Goal: Task Accomplishment & Management: Manage account settings

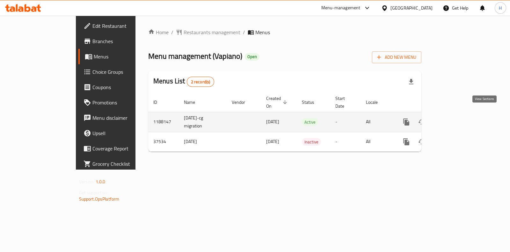
click at [456, 118] on icon "enhanced table" at bounding box center [452, 122] width 8 height 8
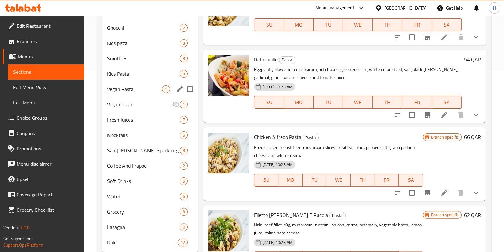
scroll to position [200, 0]
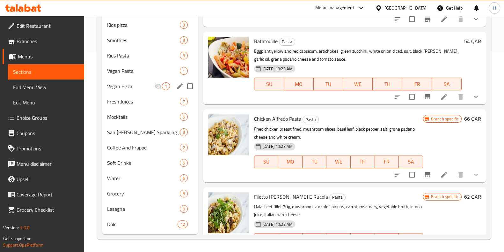
drag, startPoint x: 147, startPoint y: 226, endPoint x: 141, endPoint y: 92, distance: 134.3
click at [141, 92] on div "Pasta 12 Pizza 10 Salad 6 Risotto 2 Ravioli 2 Appetizer 5 Soup 7 Gnocchi 2 Kids…" at bounding box center [150, 63] width 96 height 337
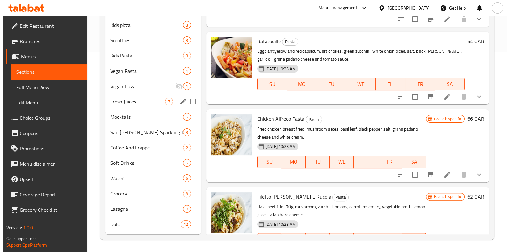
scroll to position [1, 0]
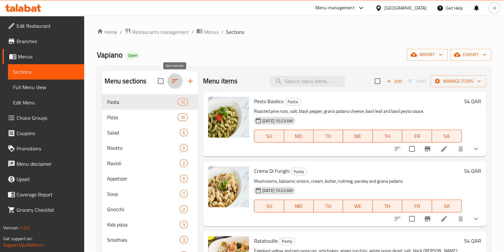
click at [172, 82] on icon "button" at bounding box center [175, 81] width 8 height 8
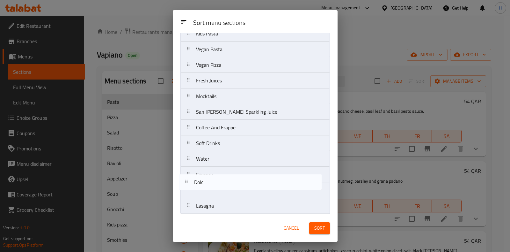
scroll to position [182, 0]
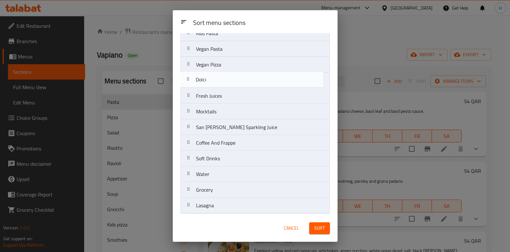
drag, startPoint x: 234, startPoint y: 204, endPoint x: 234, endPoint y: 77, distance: 126.9
click at [234, 77] on nav "Pasta Pizza Salad Risotto Ravioli Appetizer Soup Gnocchi Kids pizza Smothies Ki…" at bounding box center [254, 41] width 149 height 344
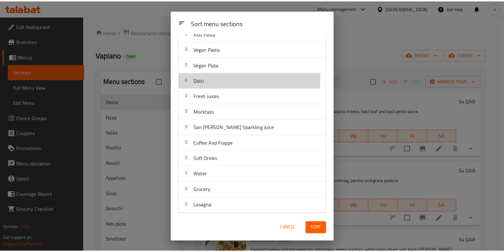
scroll to position [182, 0]
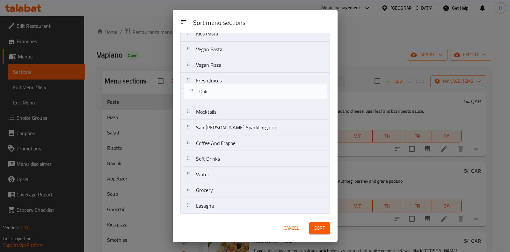
drag, startPoint x: 234, startPoint y: 77, endPoint x: 239, endPoint y: 91, distance: 14.3
click at [239, 91] on nav "Pasta Pizza Salad Risotto Ravioli Appetizer Soup Gnocchi Kids pizza Smothies Ki…" at bounding box center [254, 41] width 149 height 344
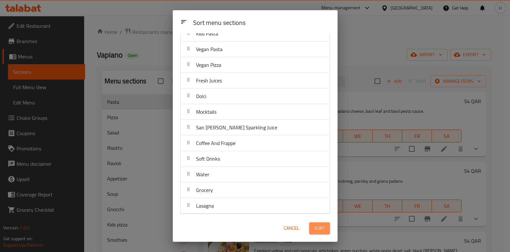
click at [315, 226] on span "Sort" at bounding box center [319, 228] width 11 height 8
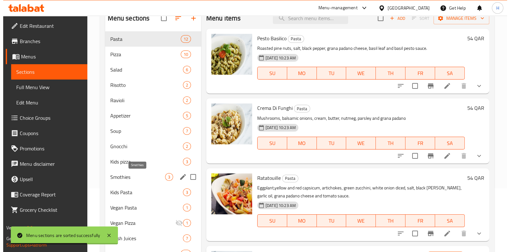
scroll to position [0, 0]
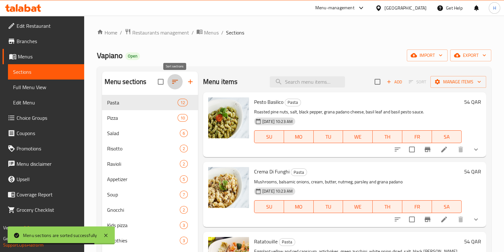
click at [174, 81] on icon "button" at bounding box center [175, 82] width 8 height 8
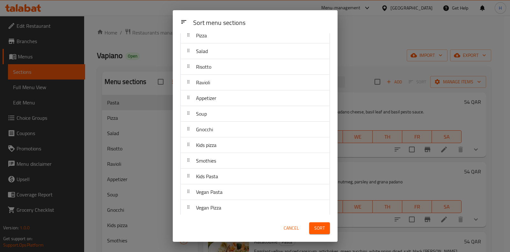
scroll to position [182, 0]
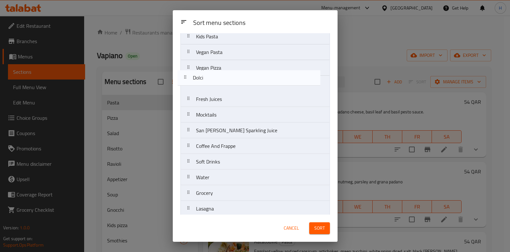
drag, startPoint x: 210, startPoint y: 96, endPoint x: 208, endPoint y: 77, distance: 19.3
click at [208, 77] on nav "Pasta Pizza Salad Risotto Ravioli Appetizer Soup Gnocchi Kids pizza Smothies Ki…" at bounding box center [254, 44] width 149 height 344
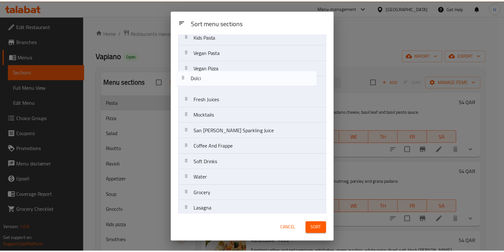
scroll to position [179, 0]
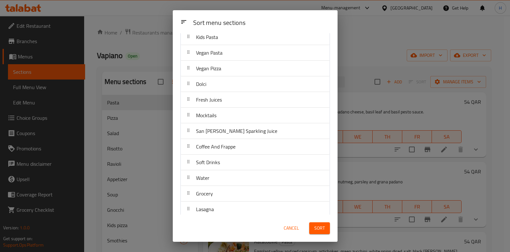
click at [319, 227] on span "Sort" at bounding box center [319, 228] width 11 height 8
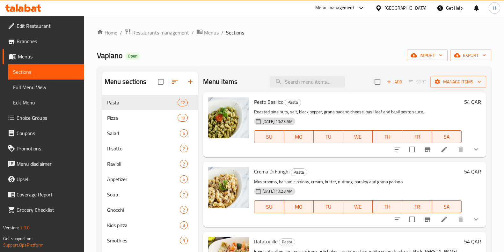
click at [165, 33] on span "Restaurants management" at bounding box center [160, 33] width 57 height 8
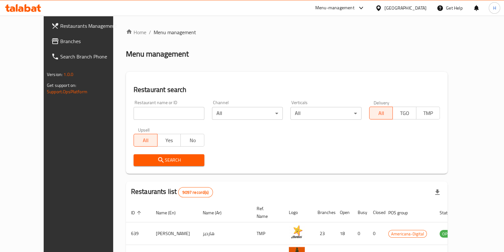
click at [137, 114] on input "search" at bounding box center [169, 113] width 71 height 13
click at [134, 112] on input "aush albubul" at bounding box center [169, 113] width 71 height 13
click button "Search" at bounding box center [169, 160] width 71 height 12
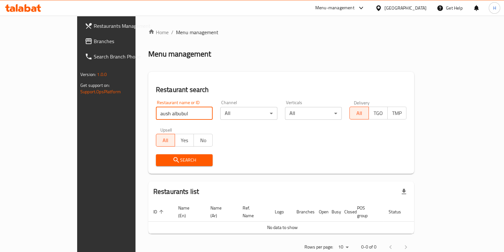
click button "Search" at bounding box center [184, 160] width 57 height 12
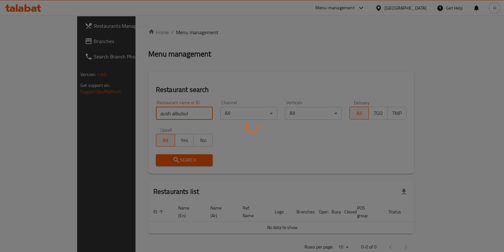
click at [171, 160] on div at bounding box center [252, 126] width 504 height 252
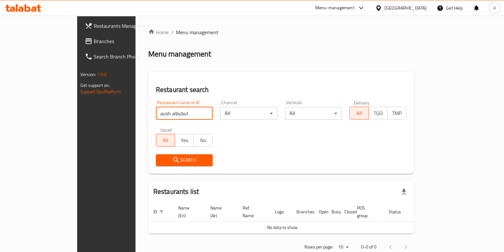
click at [156, 115] on input "aush albubul" at bounding box center [184, 113] width 57 height 13
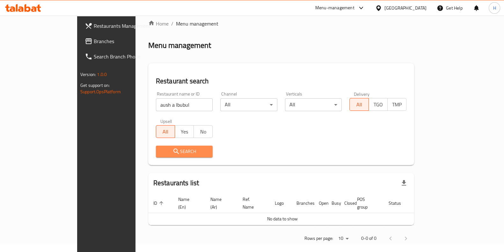
click at [161, 151] on span "Search" at bounding box center [184, 151] width 47 height 8
click at [156, 104] on input "aush a lbubul" at bounding box center [184, 104] width 57 height 13
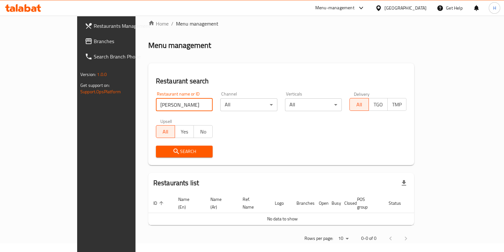
click button "Search" at bounding box center [184, 151] width 57 height 12
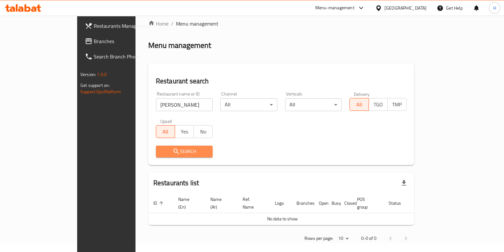
click at [172, 155] on button "Search" at bounding box center [184, 151] width 57 height 12
click at [171, 148] on span "Search" at bounding box center [184, 151] width 47 height 8
click at [161, 148] on span "Search" at bounding box center [184, 151] width 47 height 8
click at [156, 146] on button "Search" at bounding box center [184, 151] width 57 height 12
click at [162, 157] on div "Search" at bounding box center [184, 151] width 65 height 19
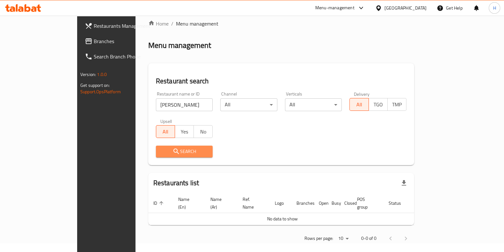
click at [162, 155] on button "Search" at bounding box center [184, 151] width 57 height 12
click at [176, 25] on span "Menu management" at bounding box center [197, 24] width 42 height 8
click at [156, 101] on input "[PERSON_NAME]" at bounding box center [184, 104] width 57 height 13
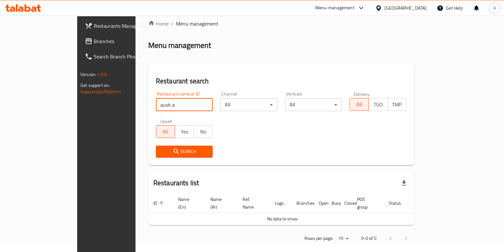
type input "aush a"
click button "Search" at bounding box center [184, 151] width 57 height 12
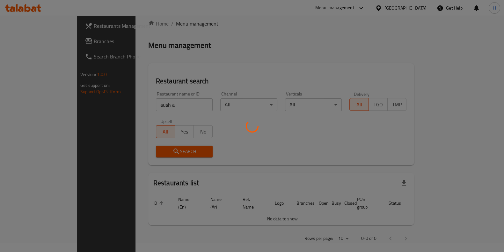
click at [162, 155] on div at bounding box center [252, 126] width 504 height 252
click at [162, 150] on div at bounding box center [252, 126] width 504 height 252
click at [162, 149] on div at bounding box center [252, 126] width 504 height 252
drag, startPoint x: 307, startPoint y: 178, endPoint x: 309, endPoint y: 176, distance: 3.6
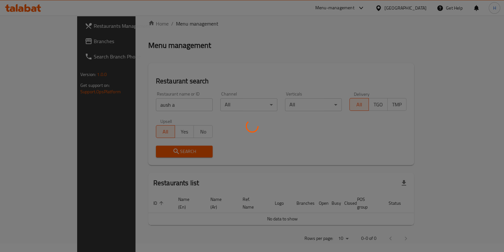
click at [309, 176] on div at bounding box center [252, 126] width 504 height 252
drag, startPoint x: 149, startPoint y: 137, endPoint x: 300, endPoint y: 2, distance: 202.5
click at [150, 137] on div at bounding box center [252, 126] width 504 height 252
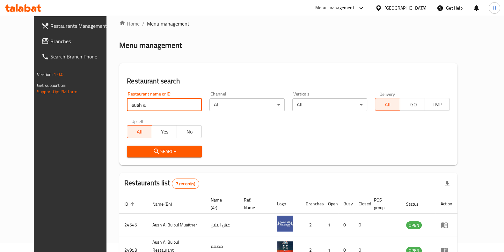
drag, startPoint x: 148, startPoint y: 104, endPoint x: 0, endPoint y: 60, distance: 154.4
click at [34, 60] on div "Restaurants Management Branches Search Branch Phone Version: 1.0.0 Get support …" at bounding box center [252, 208] width 436 height 402
type input "burj"
click button "Search" at bounding box center [164, 151] width 75 height 12
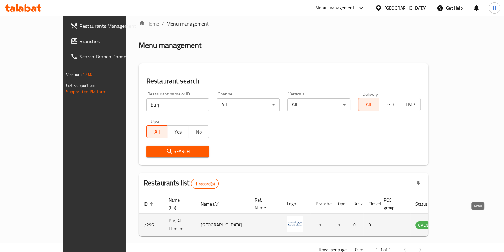
click at [456, 222] on icon "enhanced table" at bounding box center [452, 224] width 7 height 5
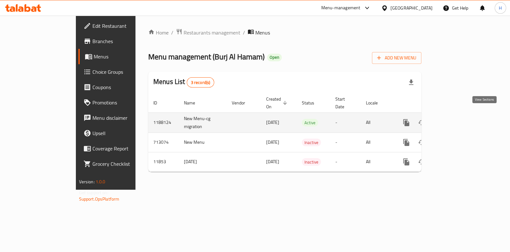
click at [456, 119] on icon "enhanced table" at bounding box center [452, 123] width 8 height 8
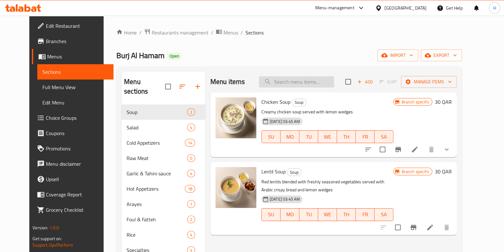
click at [297, 80] on input "search" at bounding box center [296, 81] width 75 height 11
paste input "[PERSON_NAME]"
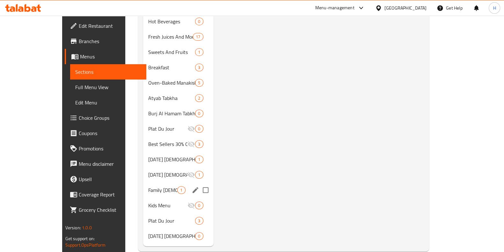
scroll to position [368, 0]
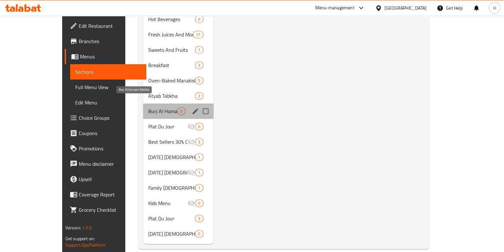
click at [148, 107] on span "Burj Al Hamam Tabkha" at bounding box center [162, 111] width 29 height 8
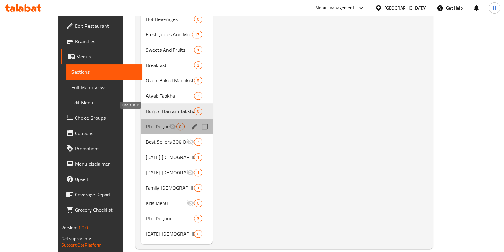
click at [146, 122] on span "Plat Du Jour" at bounding box center [157, 126] width 23 height 8
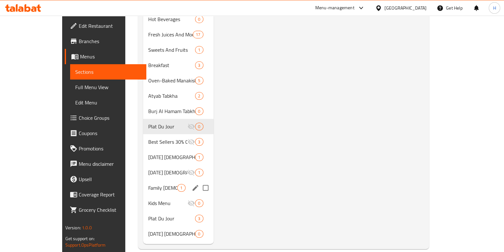
scroll to position [328, 0]
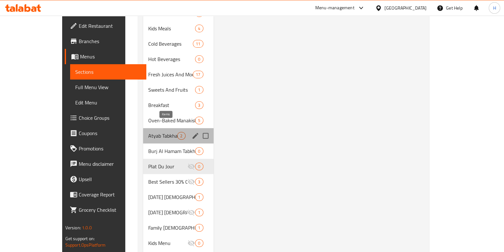
click at [178, 133] on span "2" at bounding box center [181, 136] width 7 height 6
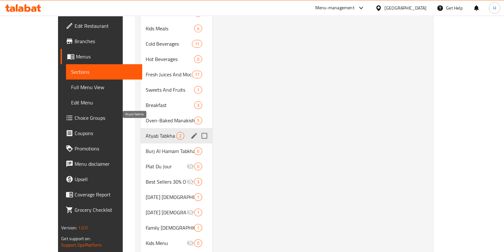
click at [146, 132] on span "Atyab Tabkha" at bounding box center [161, 136] width 31 height 8
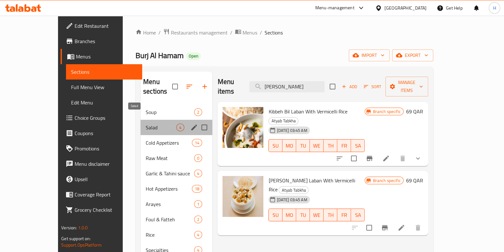
click at [146, 123] on span "Salad" at bounding box center [161, 127] width 31 height 8
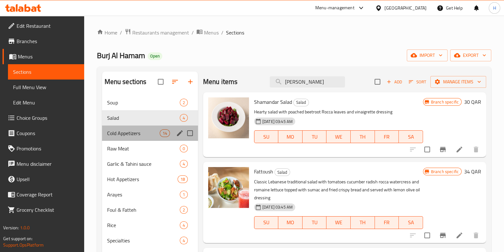
click at [128, 137] on div "Cold Appetizers 14" at bounding box center [150, 132] width 96 height 15
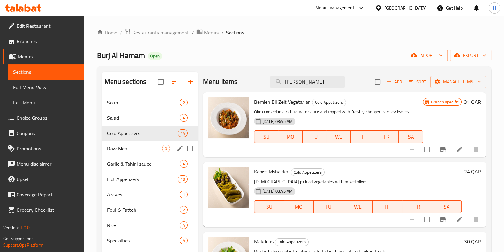
click at [140, 143] on div "Raw Meat 0" at bounding box center [150, 148] width 96 height 15
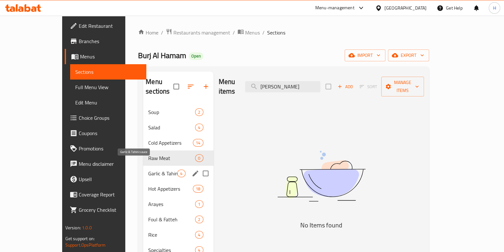
click at [148, 169] on span "Garlic & Tahini sauce" at bounding box center [162, 173] width 29 height 8
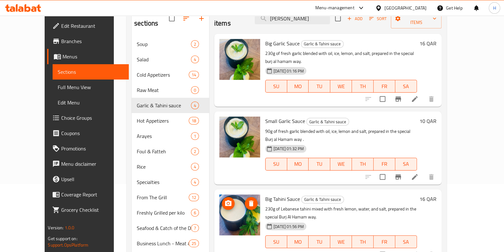
scroll to position [79, 0]
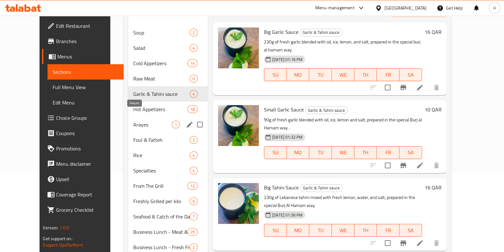
click at [133, 120] on span "Arayes" at bounding box center [152, 124] width 38 height 8
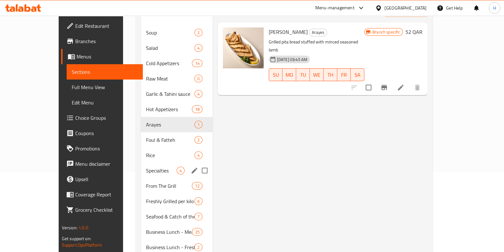
click at [141, 163] on div "Specialties 4" at bounding box center [177, 170] width 72 height 15
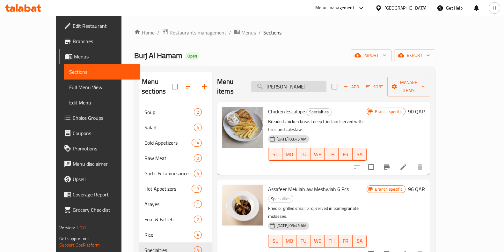
click at [325, 82] on input "[PERSON_NAME]" at bounding box center [288, 86] width 75 height 11
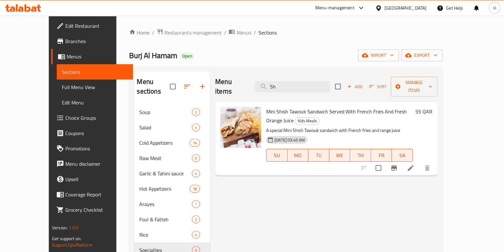
type input "S"
paste input "[PERSON_NAME]"
type input "S"
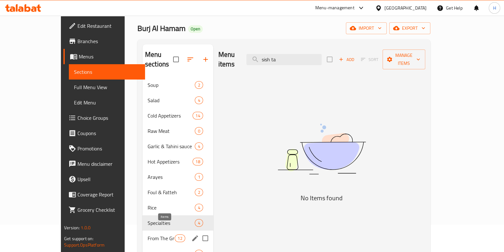
scroll to position [40, 0]
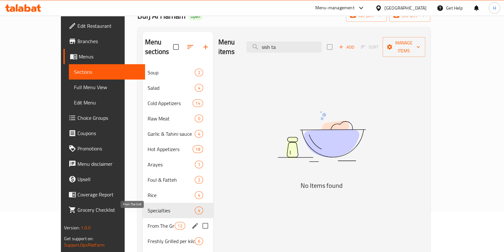
type input "sish ta"
click at [148, 222] on span "From The Grill" at bounding box center [161, 226] width 27 height 8
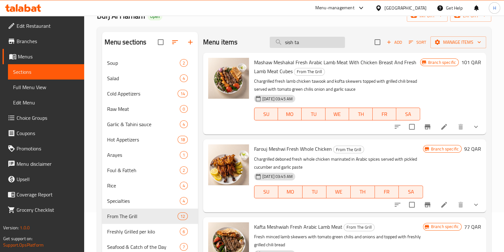
click at [314, 41] on input "sish ta" at bounding box center [307, 42] width 75 height 11
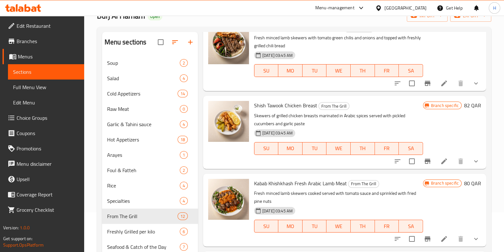
scroll to position [199, 0]
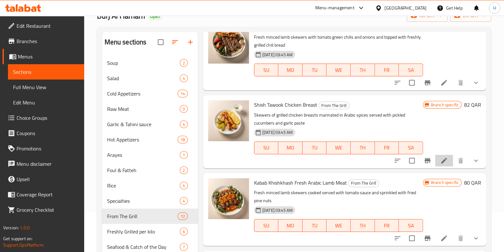
click at [436, 163] on li at bounding box center [444, 160] width 18 height 11
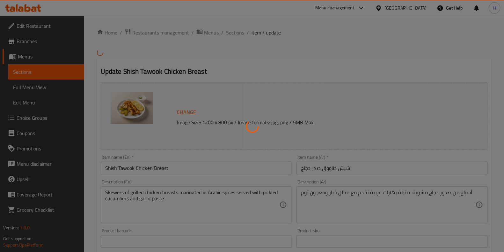
type input "إضافات:"
type input "0"
type input "8"
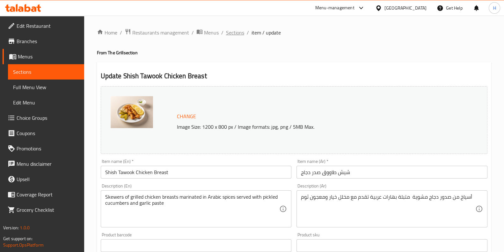
click at [233, 35] on span "Sections" at bounding box center [235, 33] width 18 height 8
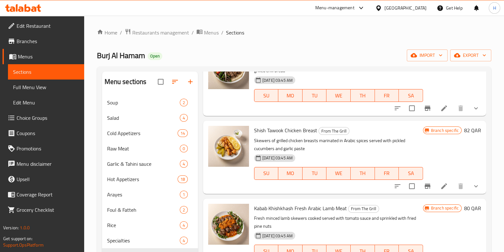
scroll to position [178, 0]
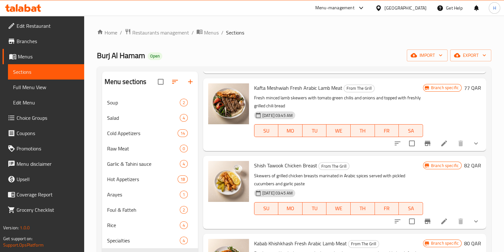
click at [424, 222] on icon "Branch-specific-item" at bounding box center [428, 221] width 8 height 8
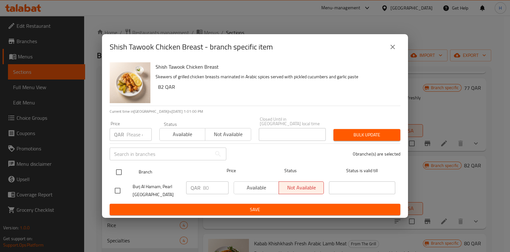
click at [118, 170] on input "checkbox" at bounding box center [118, 171] width 13 height 13
checkbox input "true"
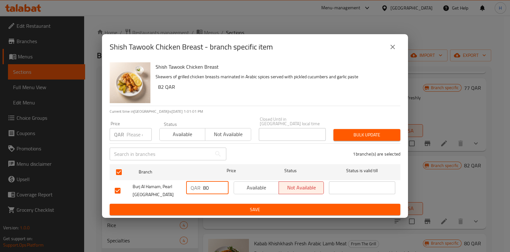
click at [217, 189] on input "80" at bounding box center [216, 187] width 26 height 13
type input "82"
click at [232, 209] on span "Save" at bounding box center [255, 209] width 281 height 8
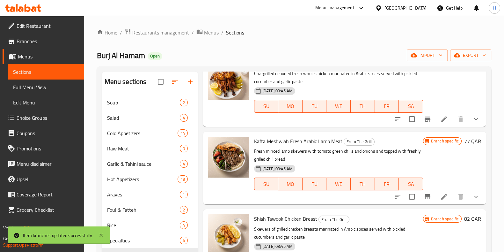
scroll to position [0, 0]
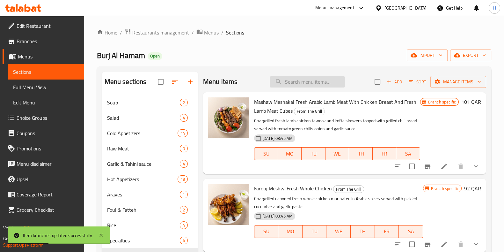
click at [308, 81] on input "search" at bounding box center [307, 81] width 75 height 11
paste input "[PERSON_NAME]"
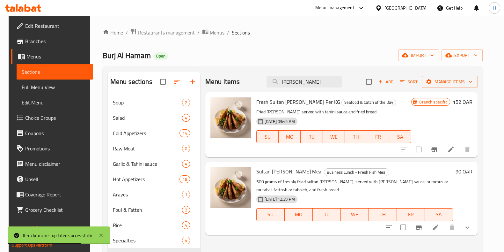
type input "[PERSON_NAME]"
click at [438, 153] on icon "Branch-specific-item" at bounding box center [434, 149] width 8 height 8
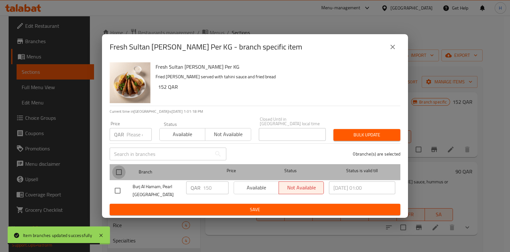
drag, startPoint x: 121, startPoint y: 171, endPoint x: 194, endPoint y: 182, distance: 74.1
click at [125, 171] on input "checkbox" at bounding box center [118, 171] width 13 height 13
checkbox input "true"
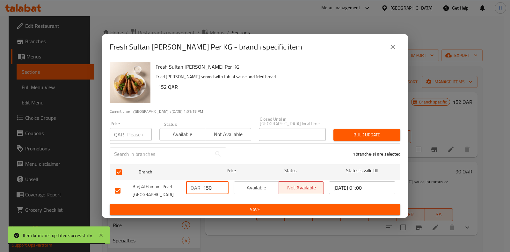
click at [209, 186] on input "150" at bounding box center [216, 187] width 26 height 13
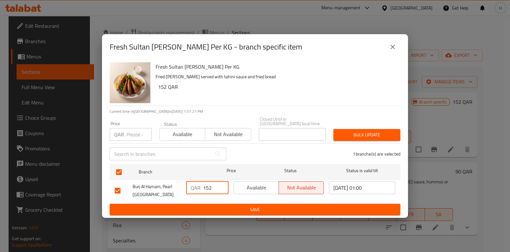
type input "152"
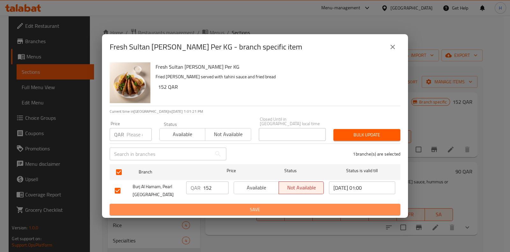
click at [272, 205] on span "Save" at bounding box center [255, 209] width 281 height 8
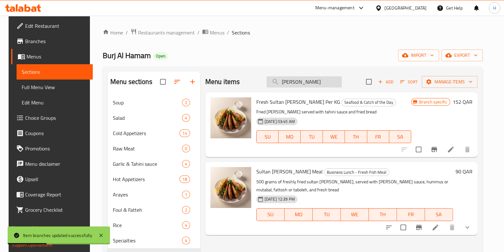
click at [323, 80] on input "[PERSON_NAME]" at bounding box center [303, 81] width 75 height 11
drag, startPoint x: 324, startPoint y: 81, endPoint x: 276, endPoint y: 74, distance: 48.7
click at [276, 74] on div "Menu items [PERSON_NAME] Add Sort Manage items" at bounding box center [341, 81] width 272 height 21
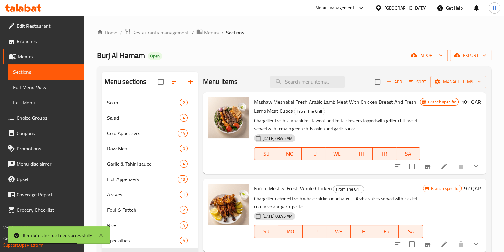
paste input "Kastaleta Ghanam"
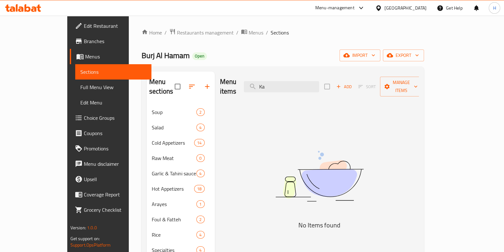
type input "K"
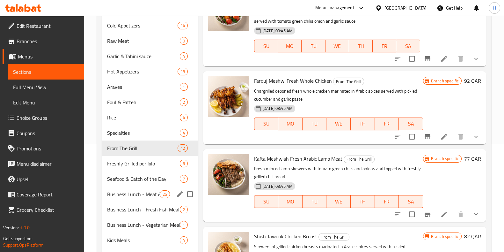
scroll to position [120, 0]
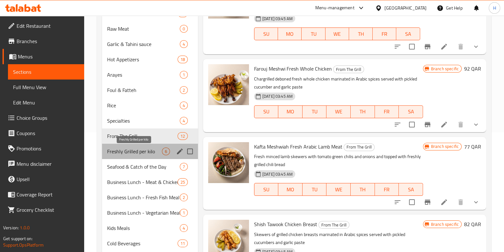
click at [135, 150] on span "Freshly Grilled per kilo" at bounding box center [134, 151] width 55 height 8
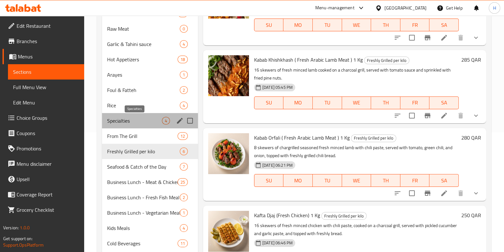
click at [115, 120] on span "Specialties" at bounding box center [134, 121] width 55 height 8
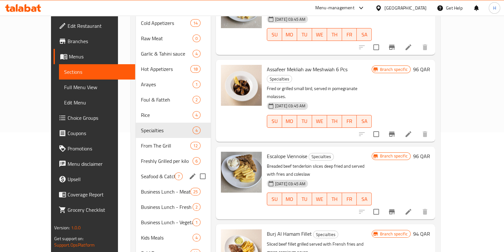
click at [136, 170] on div "Seafood & Catch of the Day 7" at bounding box center [173, 175] width 75 height 15
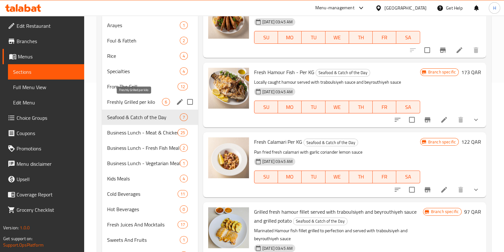
scroll to position [9, 0]
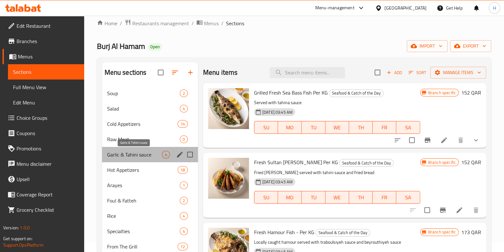
click at [114, 152] on span "Garlic & Tahini sauce" at bounding box center [134, 154] width 55 height 8
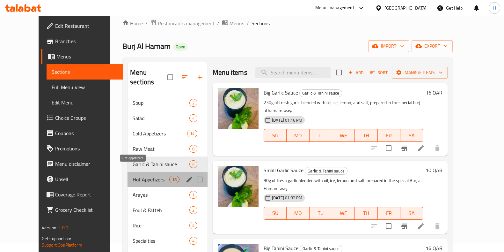
click at [133, 175] on span "Hot Appetizers" at bounding box center [151, 179] width 37 height 8
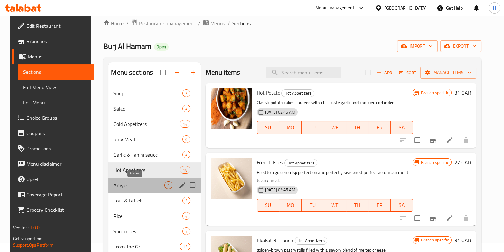
click at [117, 185] on span "Arayes" at bounding box center [138, 185] width 51 height 8
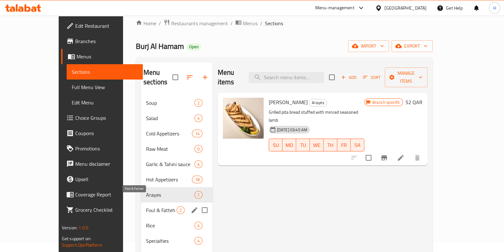
click at [146, 206] on span "Foul & Fatteh" at bounding box center [161, 210] width 31 height 8
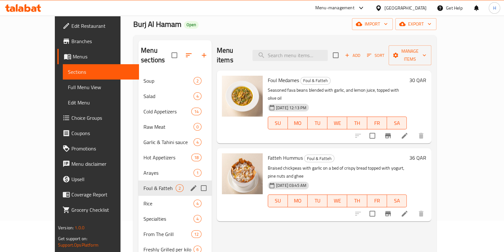
scroll to position [49, 0]
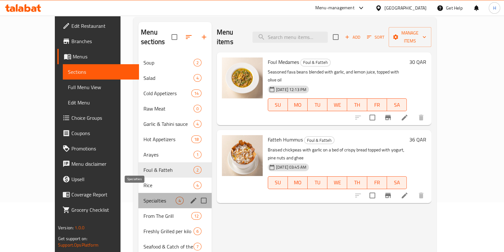
click at [143, 196] on span "Specialties" at bounding box center [159, 200] width 32 height 8
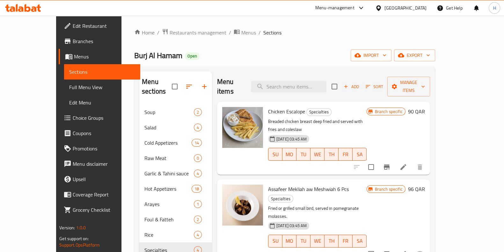
scroll to position [159, 0]
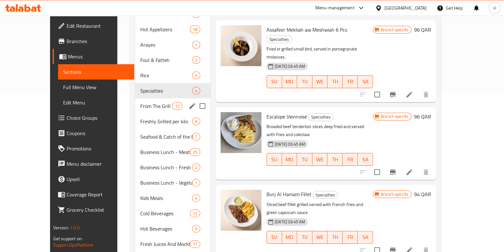
click at [140, 102] on span "From The Grill" at bounding box center [156, 106] width 32 height 8
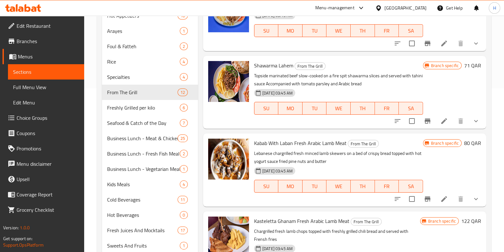
scroll to position [199, 0]
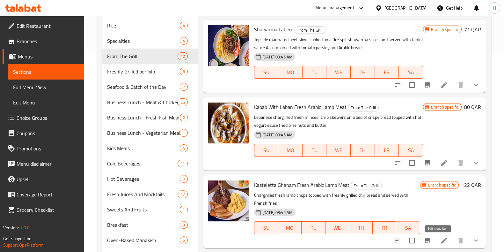
click at [441, 243] on icon at bounding box center [444, 240] width 6 height 6
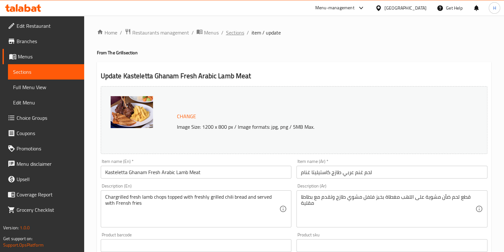
click at [241, 35] on span "Sections" at bounding box center [235, 33] width 18 height 8
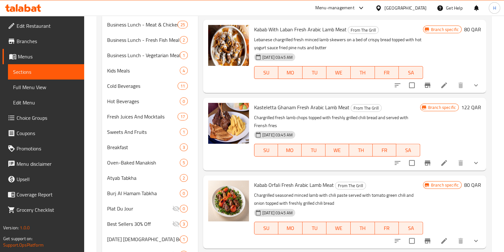
scroll to position [279, 0]
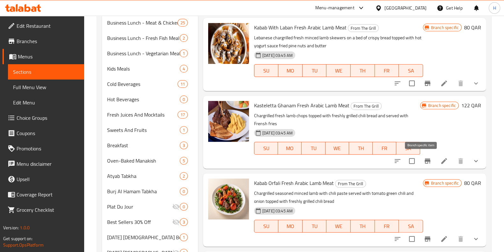
click at [423, 164] on button "Branch-specific-item" at bounding box center [427, 160] width 15 height 15
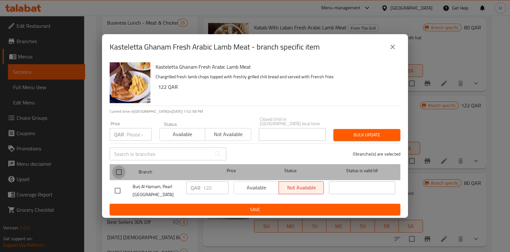
drag, startPoint x: 118, startPoint y: 167, endPoint x: 179, endPoint y: 181, distance: 62.1
click at [119, 166] on input "checkbox" at bounding box center [118, 171] width 13 height 13
checkbox input "true"
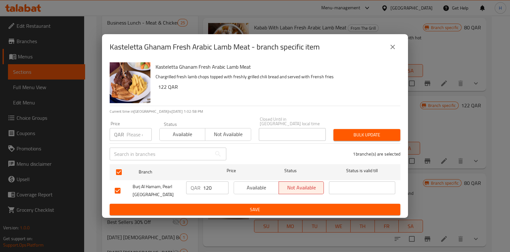
click at [218, 186] on input "120" at bounding box center [216, 187] width 26 height 13
type input "122"
click at [282, 209] on span "Save" at bounding box center [255, 209] width 281 height 8
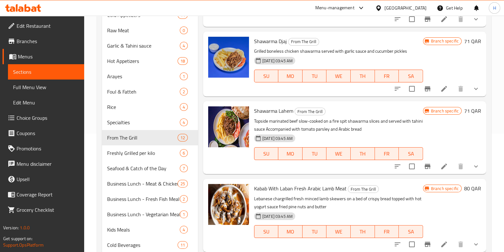
scroll to position [0, 0]
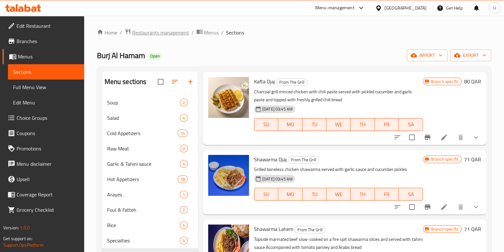
click at [163, 30] on span "Restaurants management" at bounding box center [160, 33] width 57 height 8
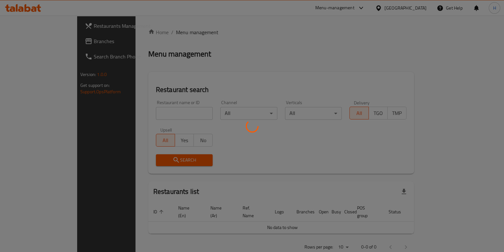
click at [157, 112] on div at bounding box center [252, 126] width 504 height 252
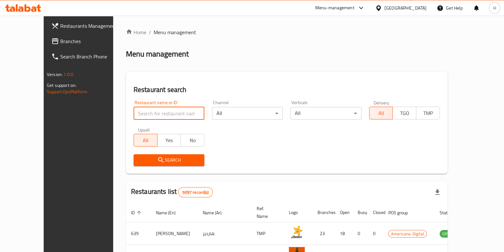
click at [158, 112] on input "search" at bounding box center [169, 113] width 71 height 13
click at [164, 133] on div "All Yes No" at bounding box center [169, 136] width 71 height 19
click at [140, 108] on input "[PERSON_NAME]" at bounding box center [169, 113] width 71 height 13
type input "[PERSON_NAME]"
click at [150, 160] on span "Search" at bounding box center [169, 160] width 61 height 8
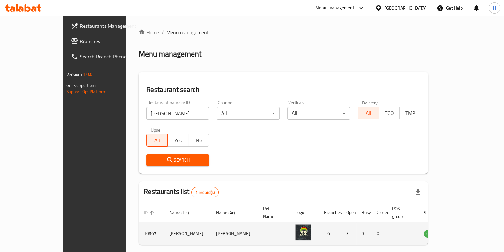
click at [139, 225] on td "10567" at bounding box center [152, 233] width 26 height 23
copy td "10567"
click at [464, 231] on icon "enhanced table" at bounding box center [460, 233] width 7 height 5
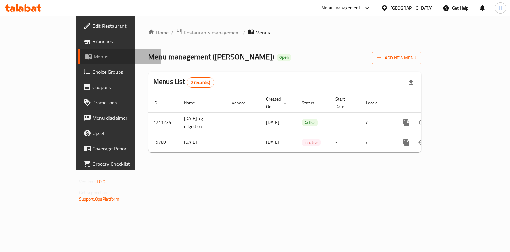
click at [94, 59] on span "Menus" at bounding box center [125, 57] width 62 height 8
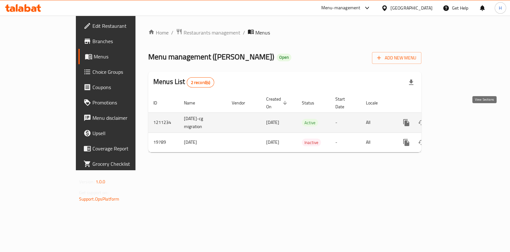
click at [455, 120] on icon "enhanced table" at bounding box center [452, 123] width 6 height 6
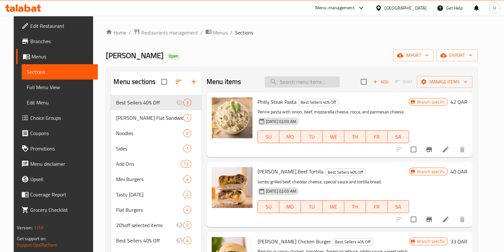
click at [312, 85] on input "search" at bounding box center [302, 81] width 75 height 11
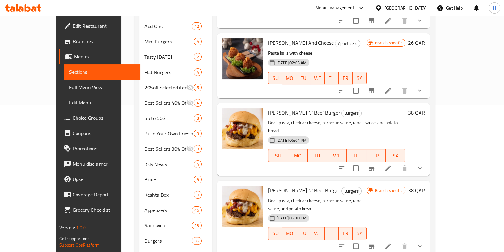
scroll to position [159, 0]
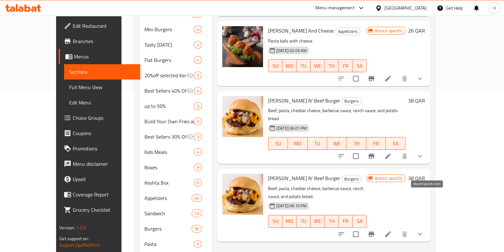
type input "[PERSON_NAME]"
click at [379, 226] on button "Branch-specific-item" at bounding box center [371, 233] width 15 height 15
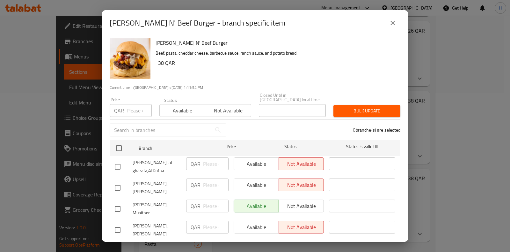
click at [219, 108] on span "Not available" at bounding box center [228, 110] width 40 height 9
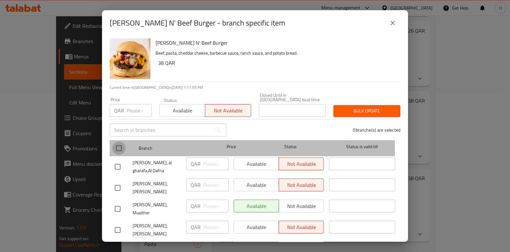
drag, startPoint x: 120, startPoint y: 142, endPoint x: 115, endPoint y: 139, distance: 6.5
click at [119, 142] on input "checkbox" at bounding box center [118, 147] width 13 height 13
checkbox input "true"
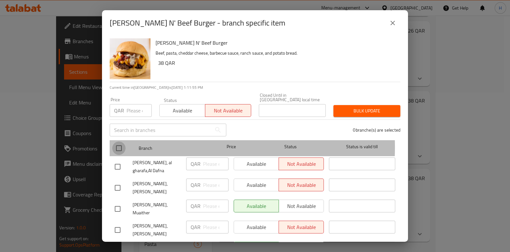
checkbox input "true"
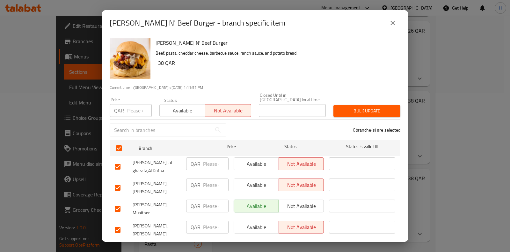
click at [359, 107] on span "Bulk update" at bounding box center [367, 111] width 57 height 8
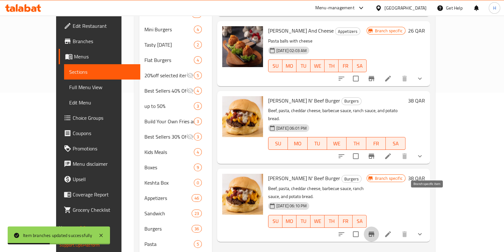
click at [375, 230] on icon "Branch-specific-item" at bounding box center [372, 234] width 8 height 8
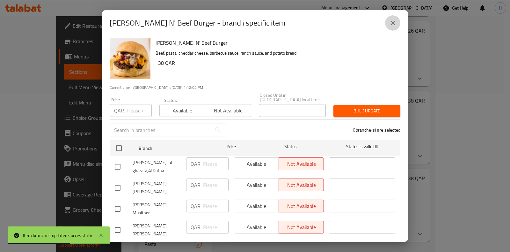
click at [396, 25] on icon "close" at bounding box center [393, 23] width 8 height 8
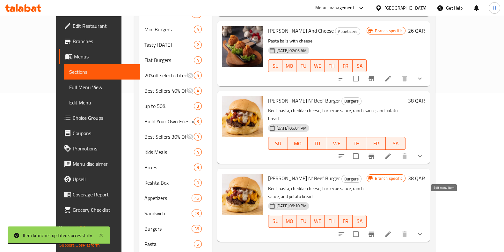
click at [392, 230] on icon at bounding box center [388, 234] width 8 height 8
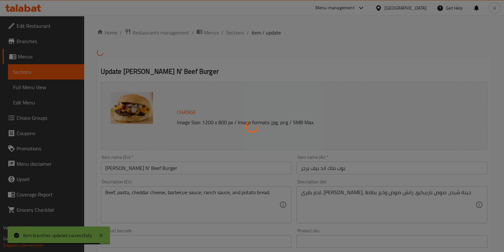
type input "اضافات:"
type input "0"
type input "9"
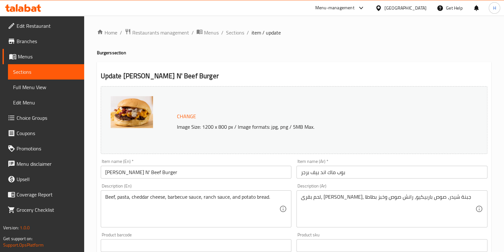
click at [229, 26] on div "Home / Restaurants management / Menus / Sections / item / update Burgers sectio…" at bounding box center [294, 243] width 420 height 455
click at [228, 33] on span "Sections" at bounding box center [235, 33] width 18 height 8
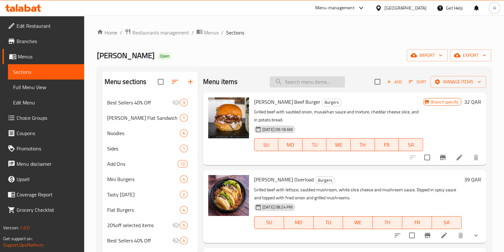
click at [312, 79] on input "search" at bounding box center [307, 81] width 75 height 11
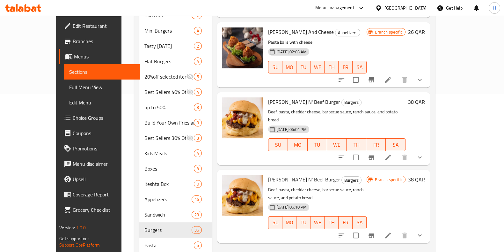
scroll to position [159, 0]
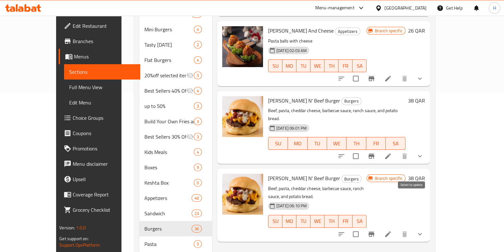
type input "[PERSON_NAME]"
drag, startPoint x: 413, startPoint y: 198, endPoint x: 411, endPoint y: 193, distance: 4.4
click at [362, 227] on input "checkbox" at bounding box center [355, 233] width 13 height 13
checkbox input "true"
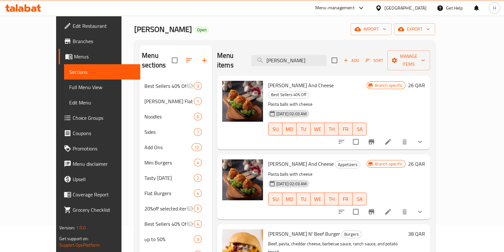
scroll to position [0, 0]
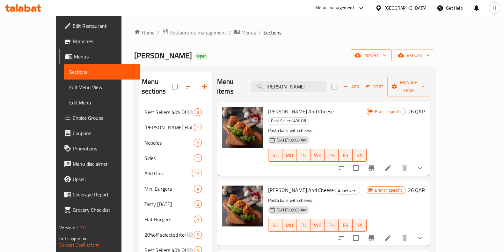
click at [388, 58] on icon "button" at bounding box center [384, 55] width 6 height 6
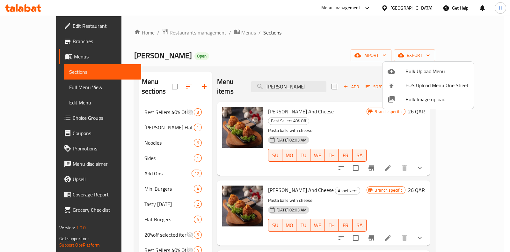
click at [468, 60] on div at bounding box center [255, 126] width 510 height 252
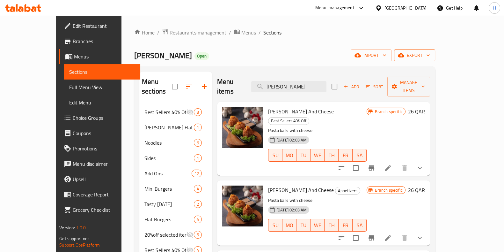
click at [430, 56] on span "export" at bounding box center [414, 55] width 31 height 8
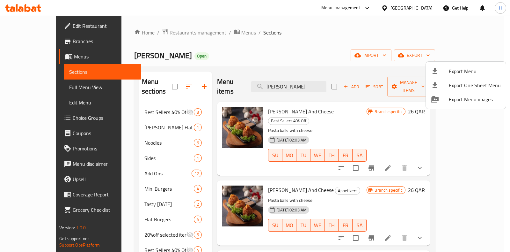
click at [389, 57] on div at bounding box center [255, 126] width 510 height 252
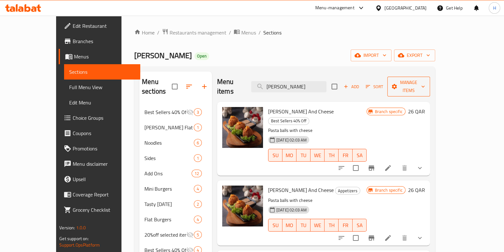
click at [430, 84] on button "Manage items" at bounding box center [408, 87] width 43 height 20
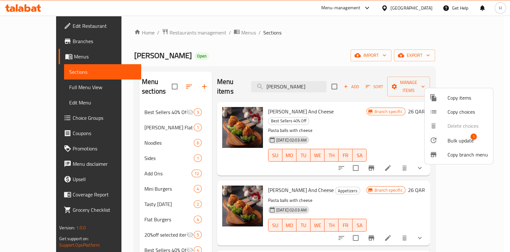
click at [439, 53] on div at bounding box center [255, 126] width 510 height 252
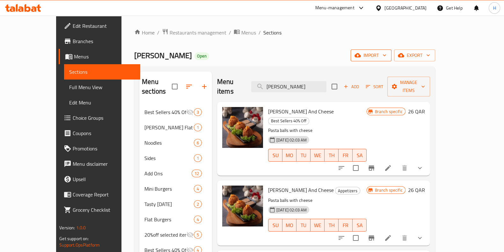
click at [386, 56] on icon "button" at bounding box center [384, 56] width 3 height 2
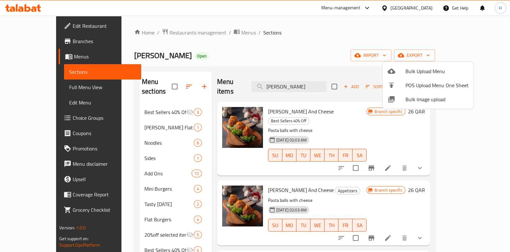
click at [331, 38] on div at bounding box center [255, 126] width 510 height 252
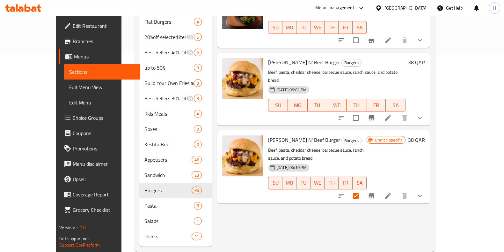
scroll to position [199, 0]
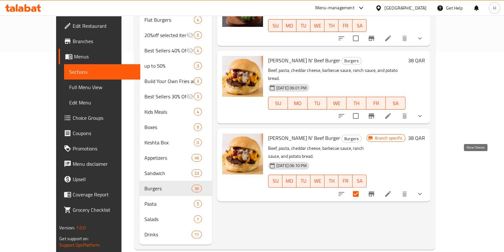
click at [424, 190] on icon "show more" at bounding box center [420, 194] width 8 height 8
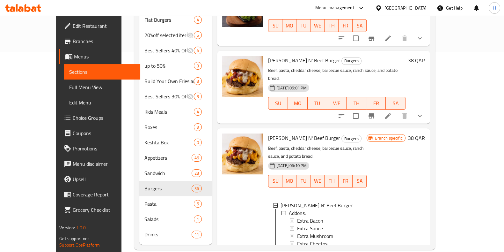
scroll to position [40, 0]
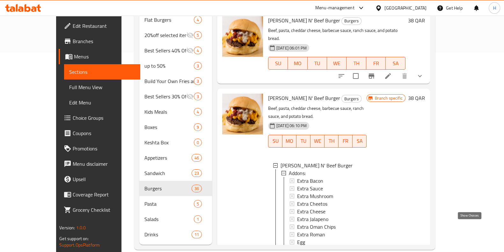
click at [424, 251] on icon "show more" at bounding box center [420, 256] width 8 height 8
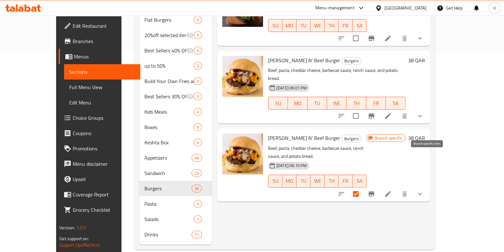
click at [375, 190] on icon "Branch-specific-item" at bounding box center [372, 194] width 8 height 8
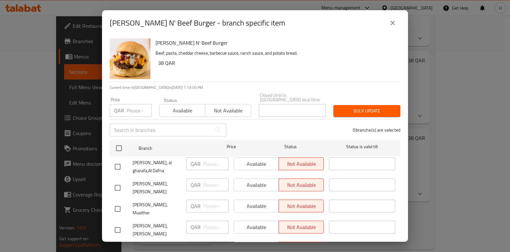
click at [394, 22] on icon "close" at bounding box center [392, 23] width 4 height 4
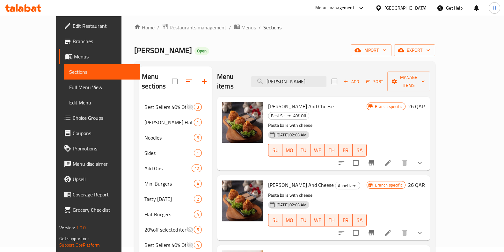
scroll to position [1, 0]
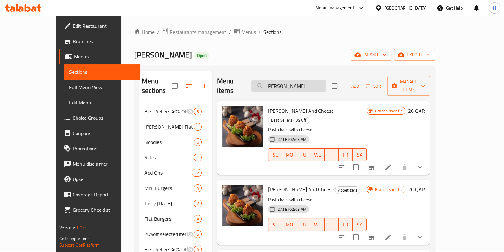
click at [319, 80] on input "[PERSON_NAME]" at bounding box center [288, 85] width 75 height 11
click at [317, 82] on input "[PERSON_NAME]" at bounding box center [288, 85] width 75 height 11
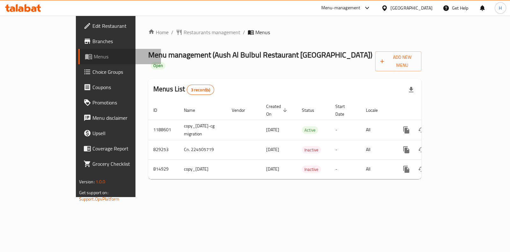
click at [94, 60] on span "Menus" at bounding box center [125, 57] width 62 height 8
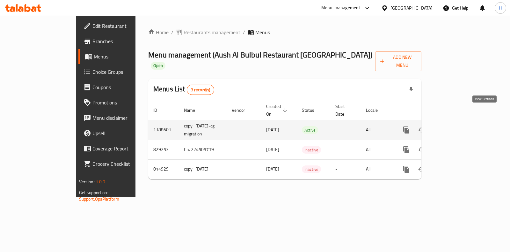
click at [456, 126] on icon "enhanced table" at bounding box center [452, 130] width 8 height 8
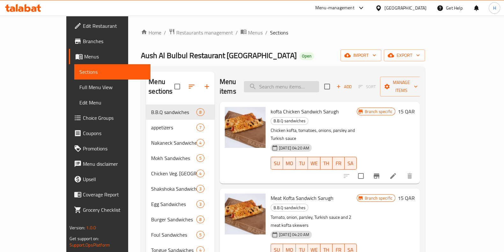
click at [317, 81] on input "search" at bounding box center [281, 86] width 75 height 11
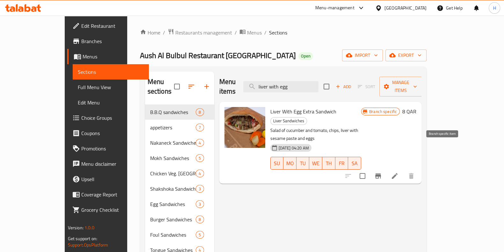
type input "liver with egg"
click at [382, 172] on icon "Branch-specific-item" at bounding box center [378, 176] width 8 height 8
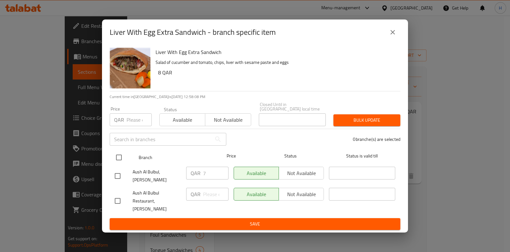
drag, startPoint x: 120, startPoint y: 162, endPoint x: 131, endPoint y: 168, distance: 12.7
click at [125, 163] on input "checkbox" at bounding box center [118, 156] width 13 height 13
checkbox input "true"
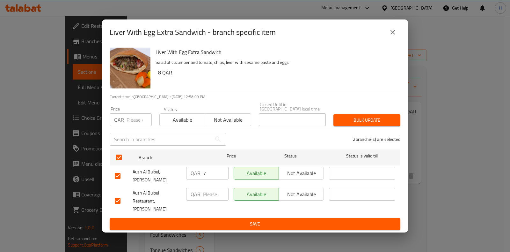
click at [215, 177] on input "7" at bounding box center [216, 172] width 26 height 13
type input "8"
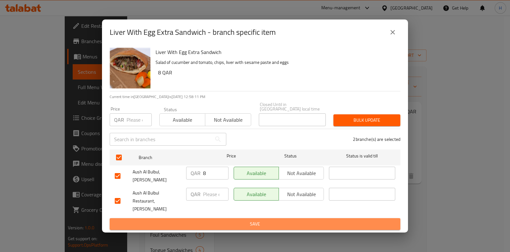
drag, startPoint x: 236, startPoint y: 213, endPoint x: 232, endPoint y: 210, distance: 5.0
click at [233, 218] on button "Save" at bounding box center [255, 224] width 291 height 12
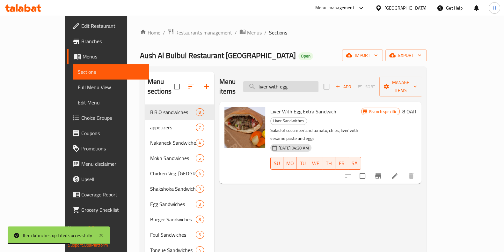
click at [318, 84] on input "liver with egg" at bounding box center [280, 86] width 75 height 11
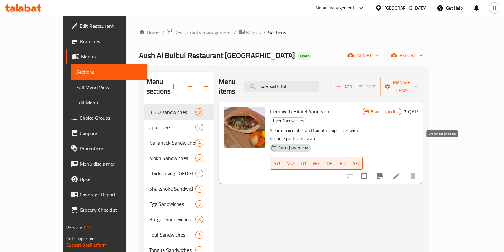
type input "liver with fal"
click at [383, 172] on icon "Branch-specific-item" at bounding box center [380, 176] width 8 height 8
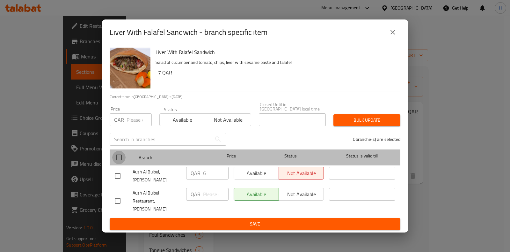
click at [113, 155] on input "checkbox" at bounding box center [118, 156] width 13 height 13
checkbox input "true"
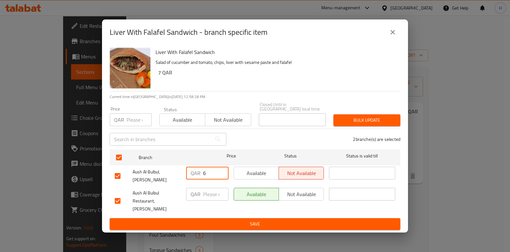
click at [217, 175] on input "6" at bounding box center [216, 172] width 26 height 13
type input "7"
click at [209, 195] on input "number" at bounding box center [216, 193] width 26 height 13
type input "7"
click at [244, 220] on span "Save" at bounding box center [255, 224] width 281 height 8
